Goal: Obtain resource: Download file/media

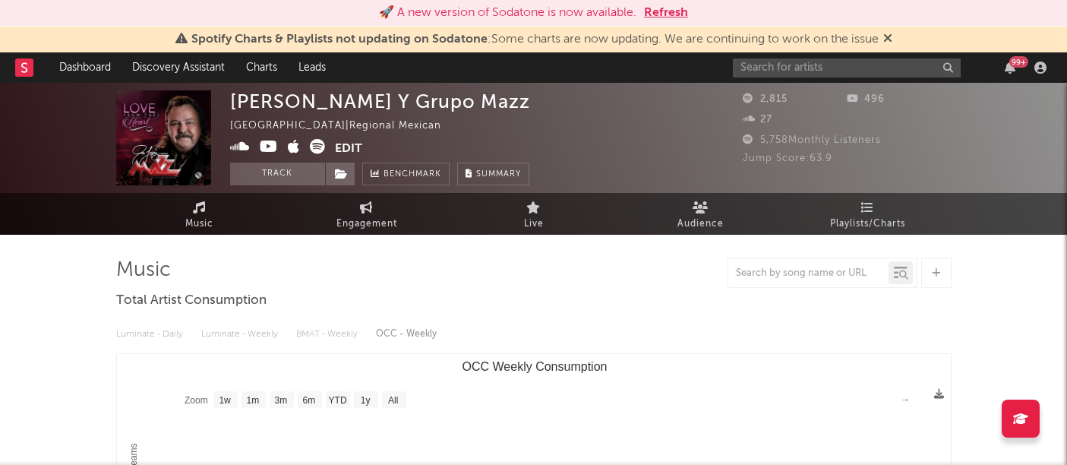
select select "1w"
click at [791, 65] on input "text" at bounding box center [847, 67] width 228 height 19
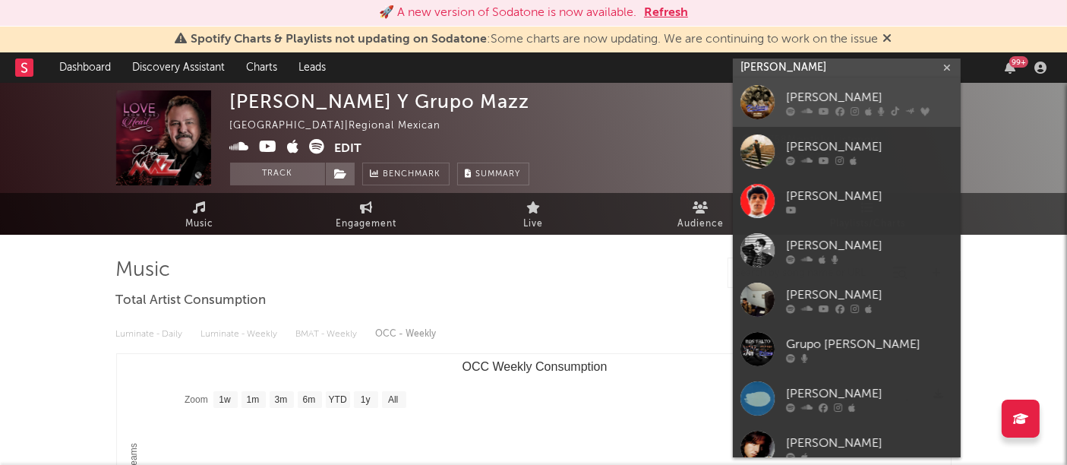
type input "[PERSON_NAME]"
click at [757, 96] on div at bounding box center [757, 102] width 34 height 34
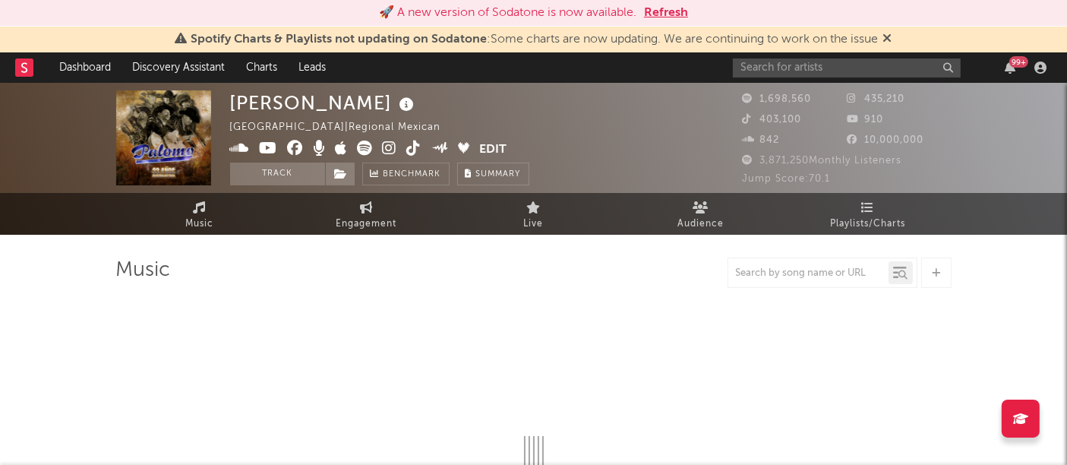
select select "6m"
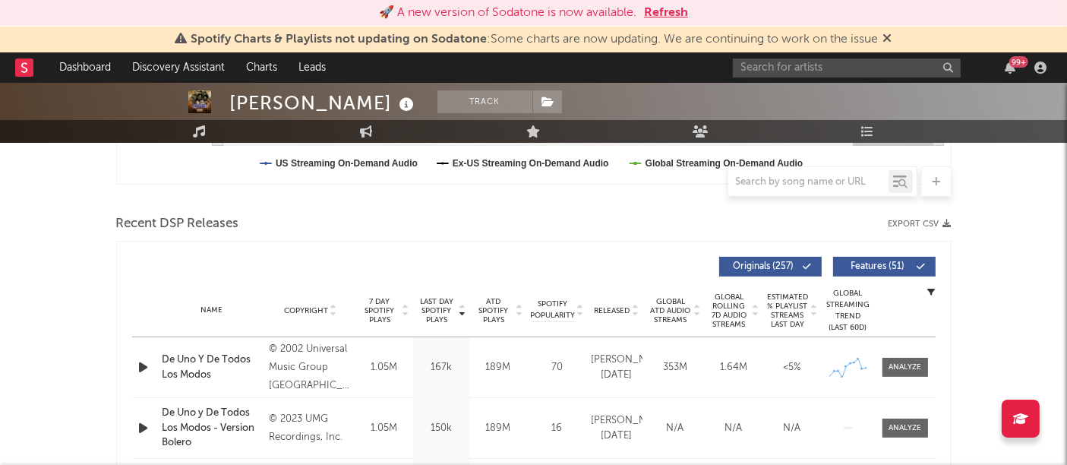
scroll to position [474, 0]
click at [937, 220] on button "Export CSV" at bounding box center [919, 223] width 63 height 9
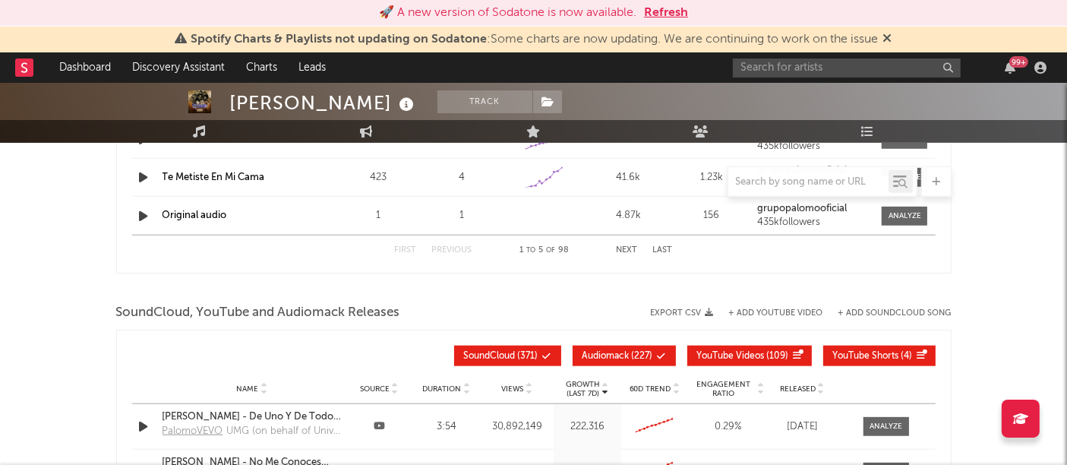
scroll to position [1600, 0]
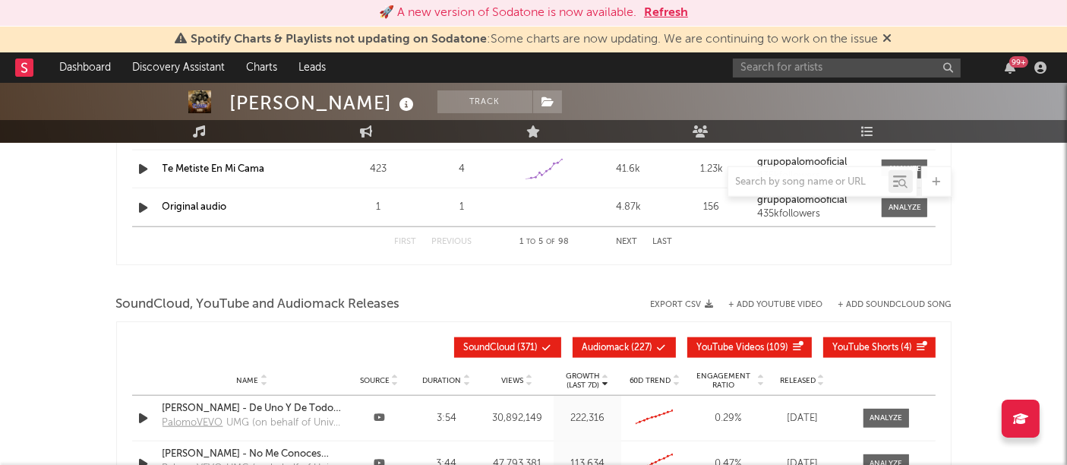
click at [701, 300] on button "Export CSV" at bounding box center [682, 304] width 63 height 9
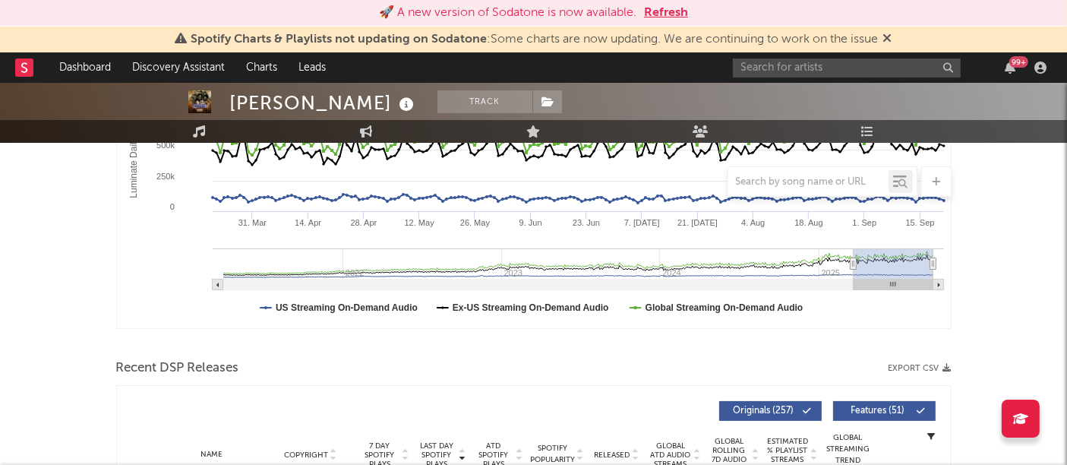
scroll to position [0, 0]
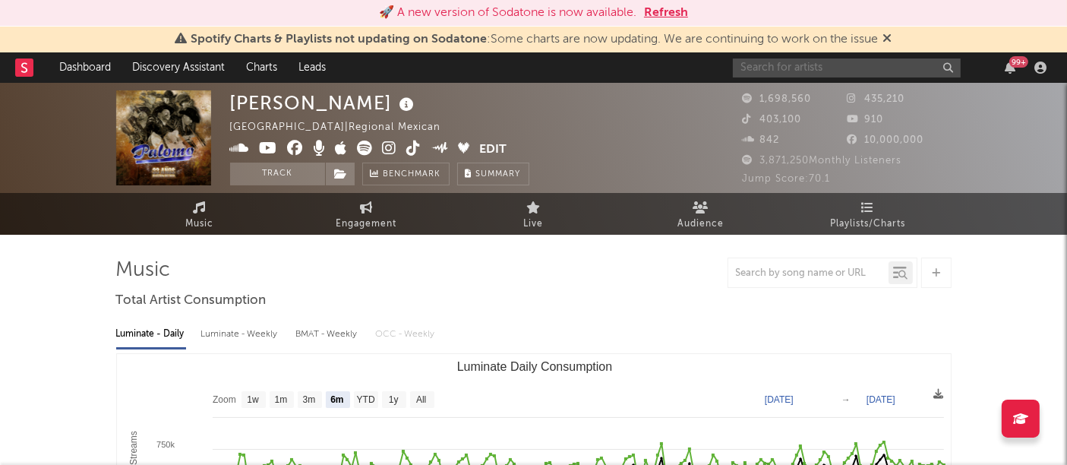
click at [824, 63] on input "text" at bounding box center [847, 67] width 228 height 19
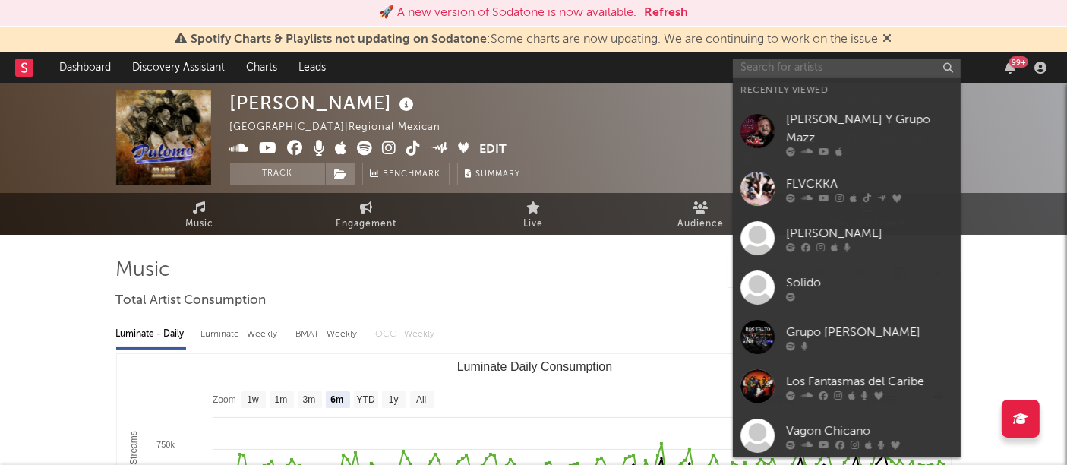
paste input "[URL][DOMAIN_NAME]"
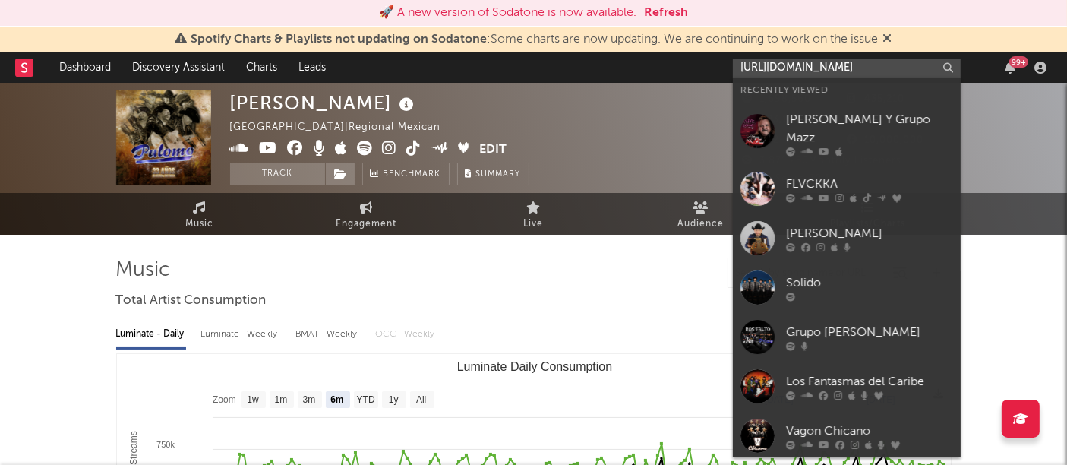
scroll to position [0, 287]
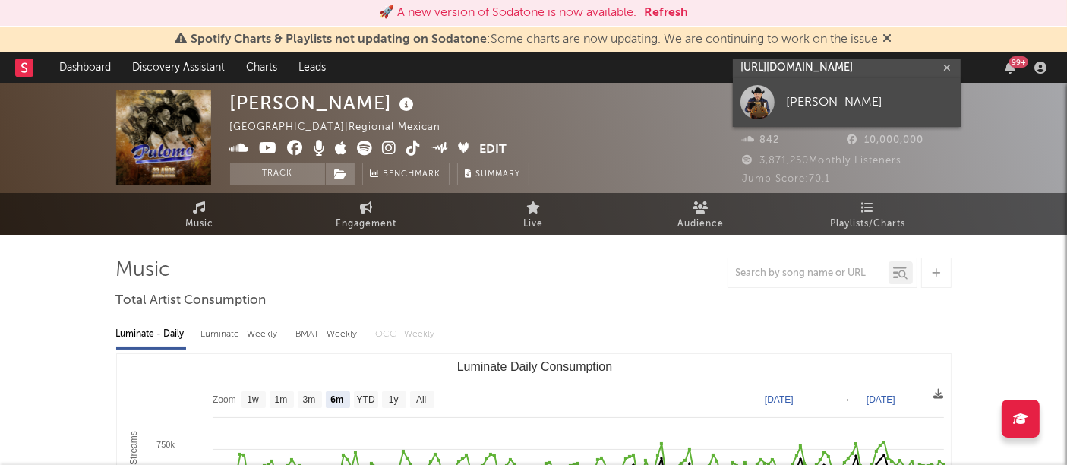
type input "[URL][DOMAIN_NAME]"
click at [811, 100] on div "[PERSON_NAME]" at bounding box center [869, 102] width 167 height 18
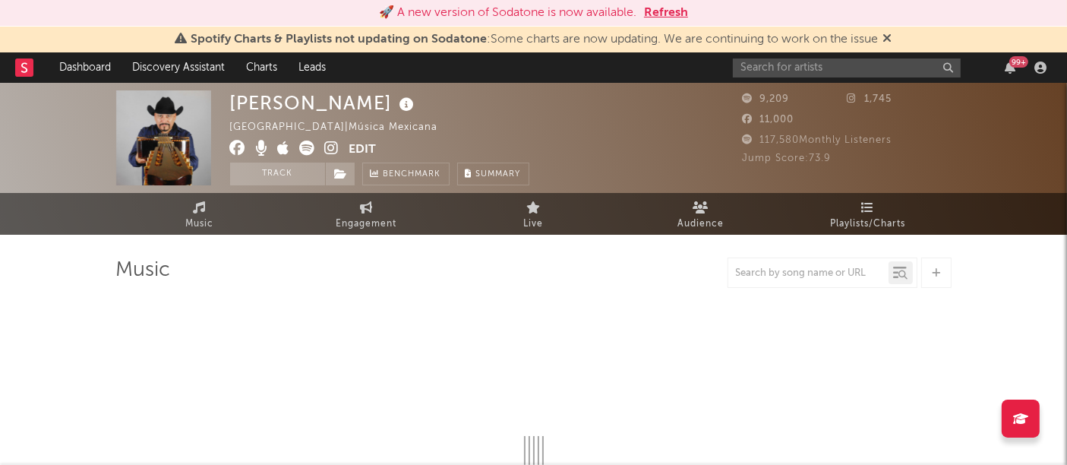
select select "6m"
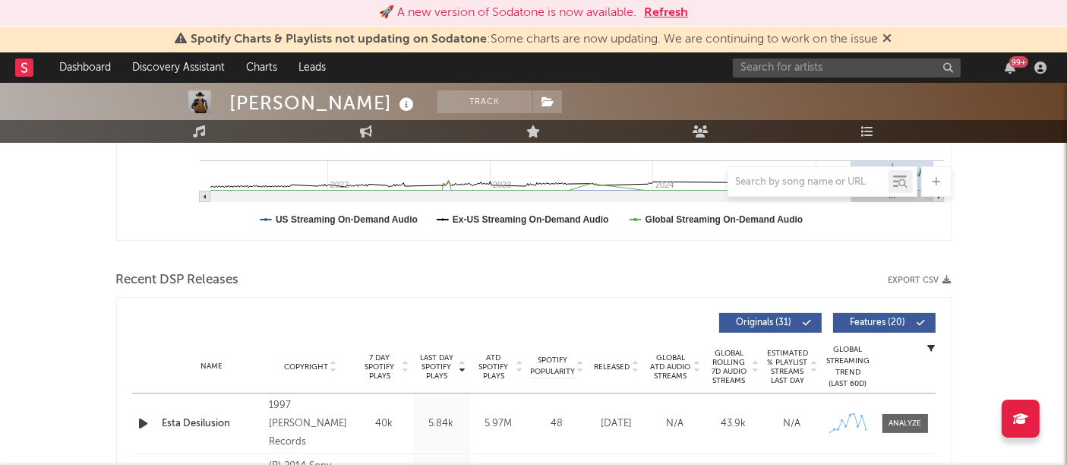
scroll to position [419, 0]
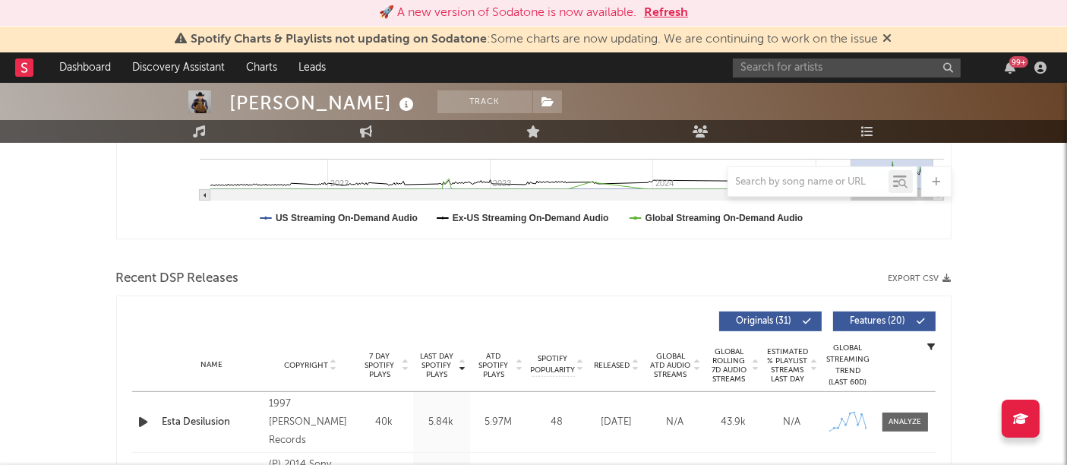
click at [941, 276] on button "Export CSV" at bounding box center [919, 278] width 63 height 9
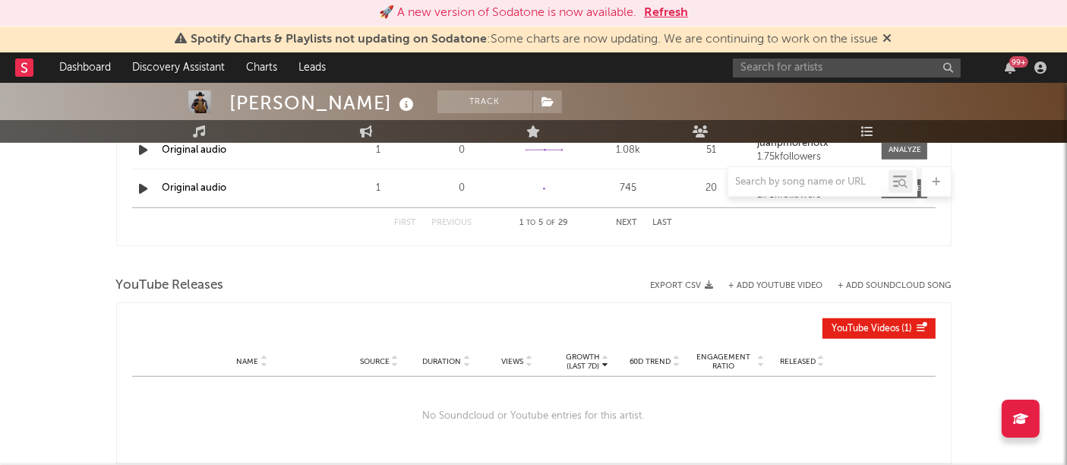
scroll to position [1255, 0]
